Goal: Navigation & Orientation: Find specific page/section

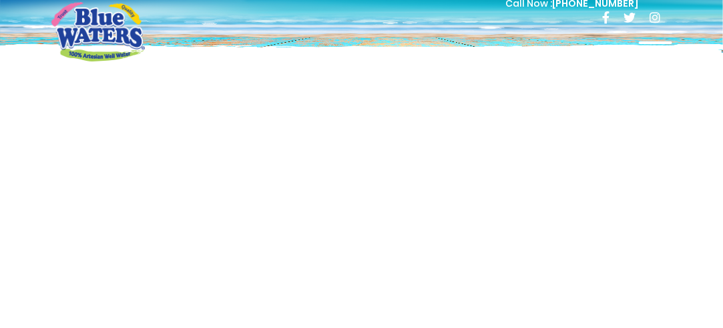
click at [662, 47] on div at bounding box center [655, 54] width 33 height 27
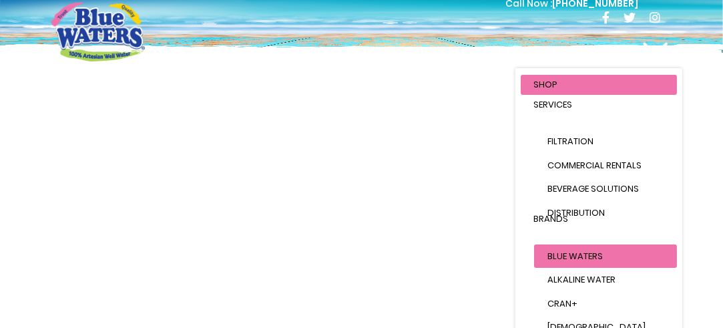
click at [578, 258] on span "Blue Waters" at bounding box center [575, 256] width 55 height 13
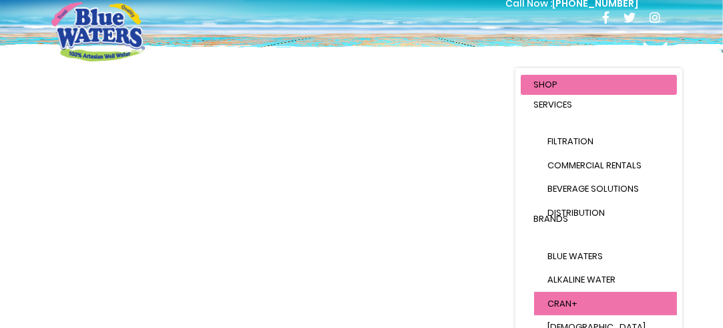
scroll to position [166, 0]
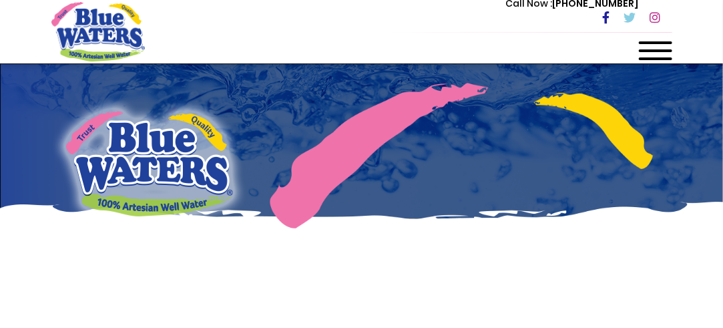
click at [653, 76] on div at bounding box center [361, 163] width 641 height 200
click at [648, 37] on div "Call Now : [PHONE_NUMBER]" at bounding box center [418, 18] width 507 height 46
click at [645, 45] on div at bounding box center [655, 54] width 33 height 27
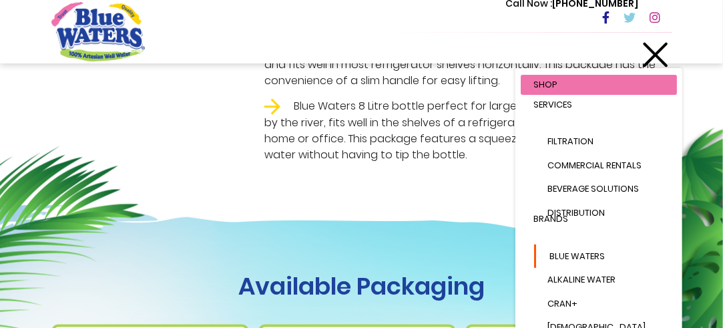
scroll to position [1002, 0]
